Goal: Task Accomplishment & Management: Manage account settings

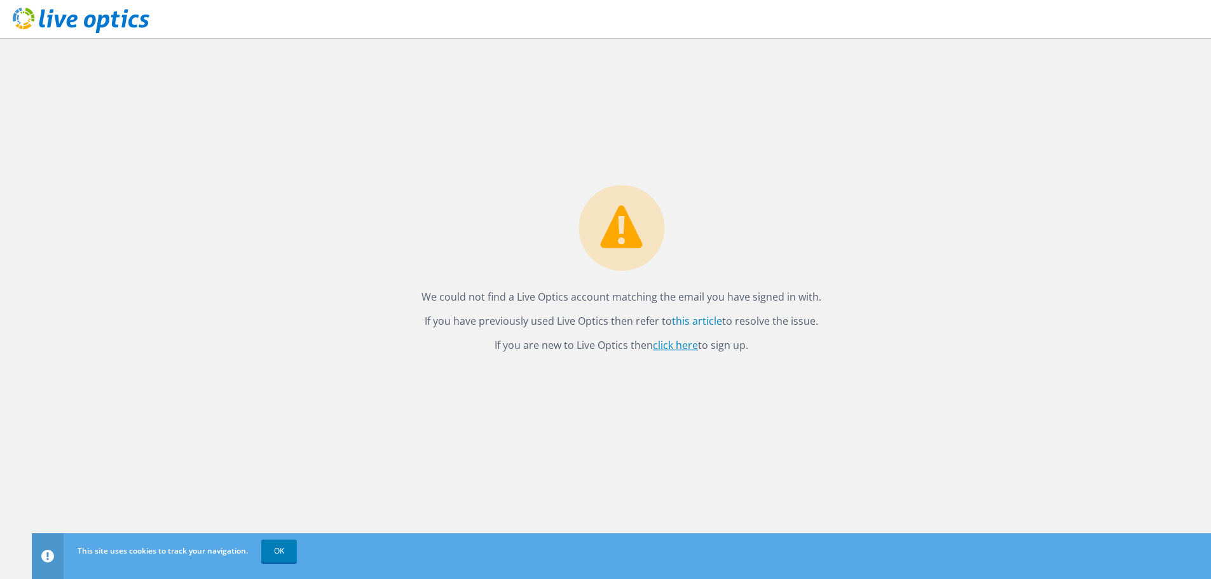
click at [674, 346] on link "click here" at bounding box center [675, 345] width 45 height 14
click at [309, 199] on div "We could not find a Live Optics account matching the email you have signed in w…" at bounding box center [621, 308] width 1179 height 541
click at [627, 273] on div "We could not find a Live Optics account matching the email you have signed in w…" at bounding box center [621, 272] width 425 height 175
click at [615, 298] on p "We could not find a Live Optics account matching the email you have signed in w…" at bounding box center [621, 297] width 400 height 18
click at [109, 28] on icon at bounding box center [81, 21] width 137 height 26
